Goal: Check status: Check status

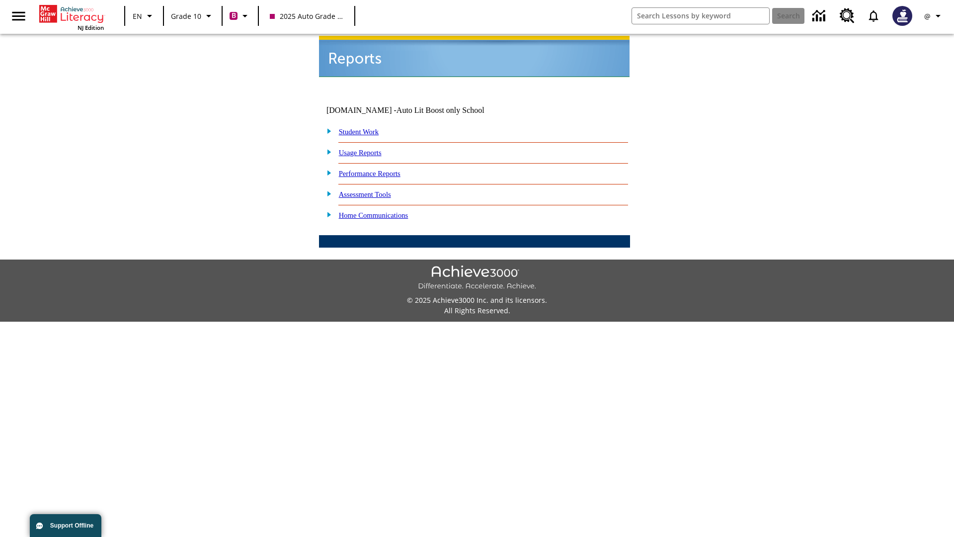
click at [365, 128] on link "Student Work" at bounding box center [359, 132] width 40 height 8
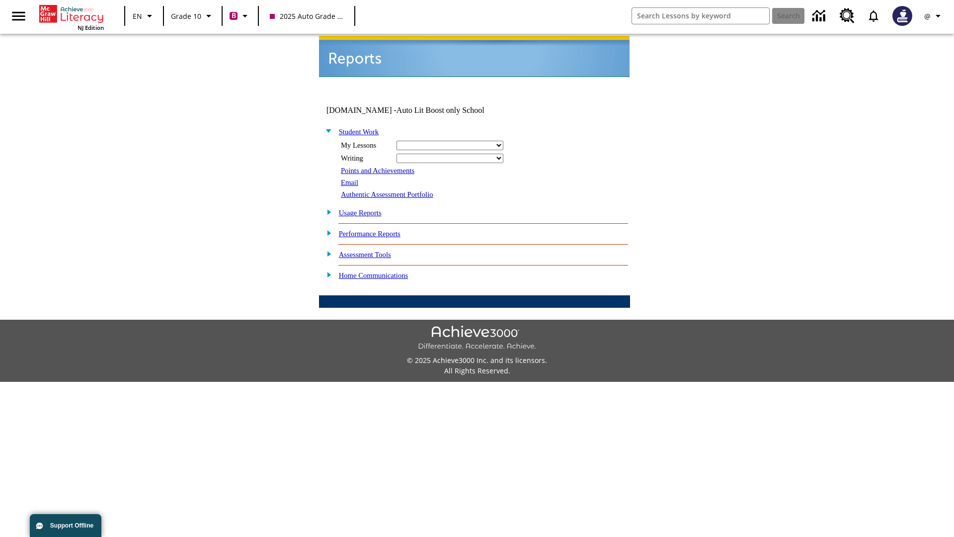
select select "/options/reports/?report_id=24&atype=2&section=2"
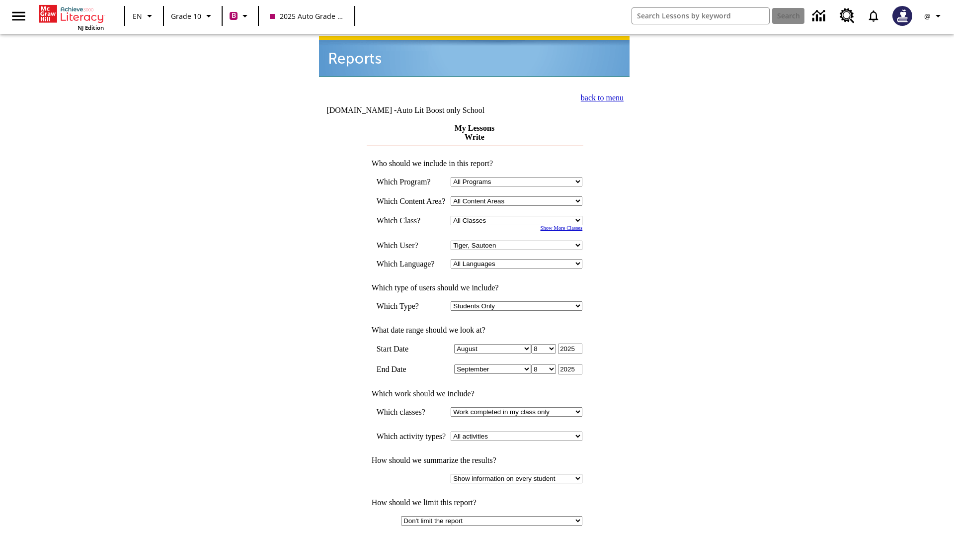
select select "21433649"
select select "4"
type input "2024"
